Goal: Information Seeking & Learning: Understand process/instructions

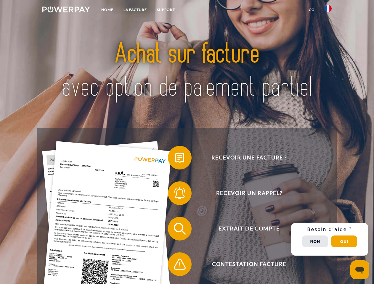
click at [66, 10] on img at bounding box center [66, 10] width 48 height 6
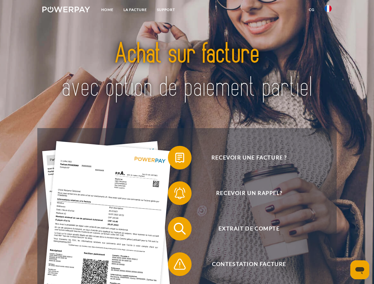
click at [328, 10] on img at bounding box center [328, 8] width 7 height 7
click at [312, 10] on link "CG" at bounding box center [312, 9] width 16 height 11
click at [175, 159] on span at bounding box center [171, 158] width 30 height 30
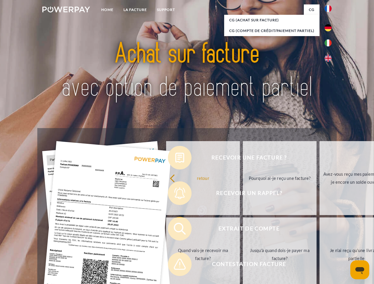
click at [175, 195] on div "Recevoir une facture ? Recevoir un rappel? Extrait de compte retour" at bounding box center [186, 246] width 299 height 237
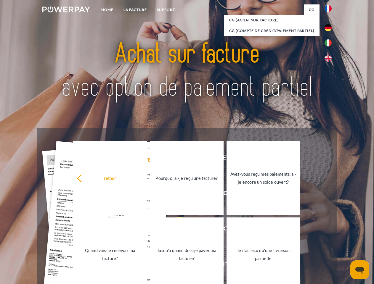
click at [175, 230] on link "Jusqu'à quand dois-je payer ma facture?" at bounding box center [187, 255] width 74 height 74
click at [175, 266] on span at bounding box center [171, 265] width 30 height 30
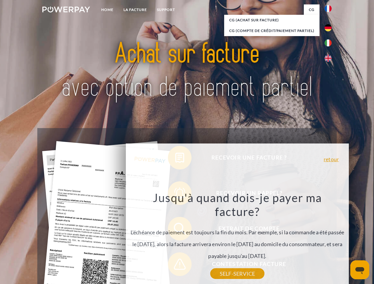
click at [330, 240] on div "Recevoir une facture ? Recevoir un rappel? Extrait de compte retour" at bounding box center [186, 246] width 299 height 237
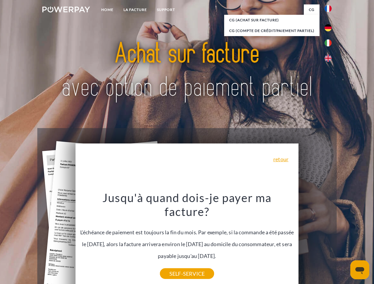
click at [315, 241] on span "Extrait de compte" at bounding box center [249, 229] width 145 height 24
click at [344, 242] on header "Home LA FACTURE Support" at bounding box center [187, 204] width 374 height 409
